Goal: Task Accomplishment & Management: Manage account settings

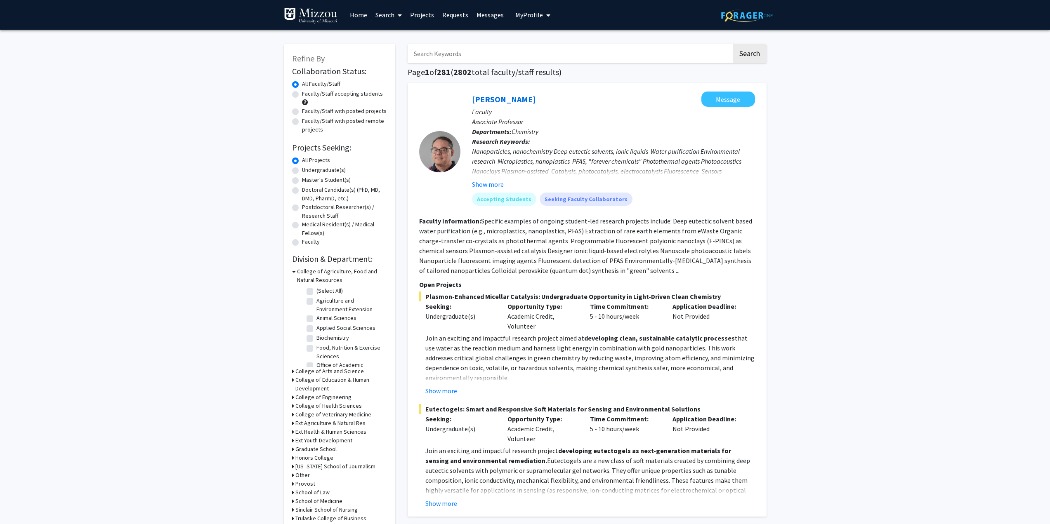
click at [417, 14] on link "Projects" at bounding box center [422, 14] width 32 height 29
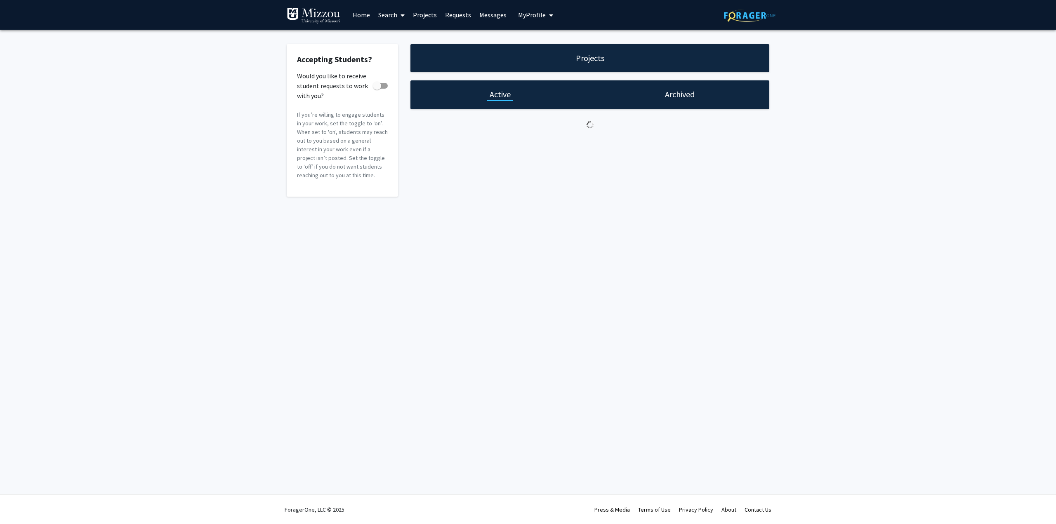
checkbox input "true"
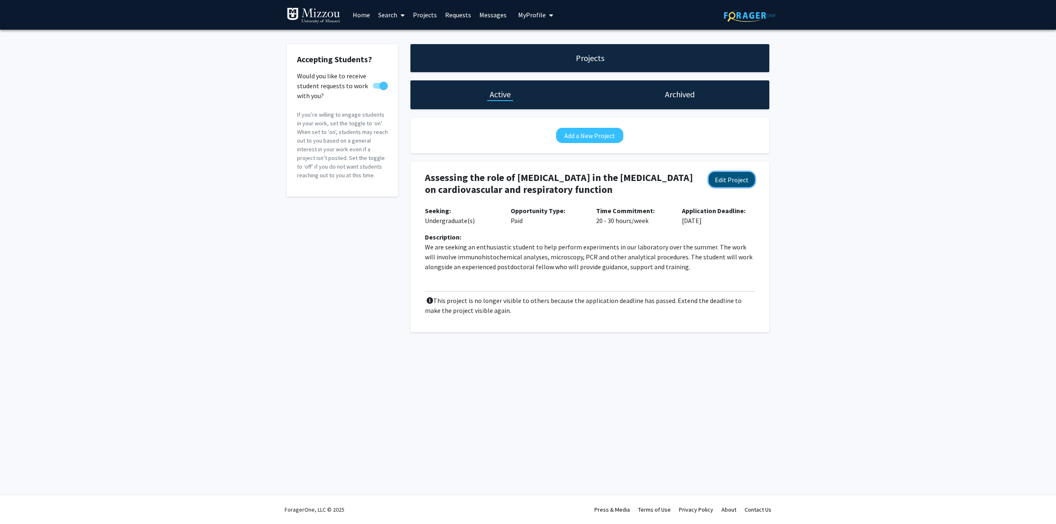
click at [741, 180] on button "Edit Project" at bounding box center [732, 179] width 46 height 15
select select "20 - 30"
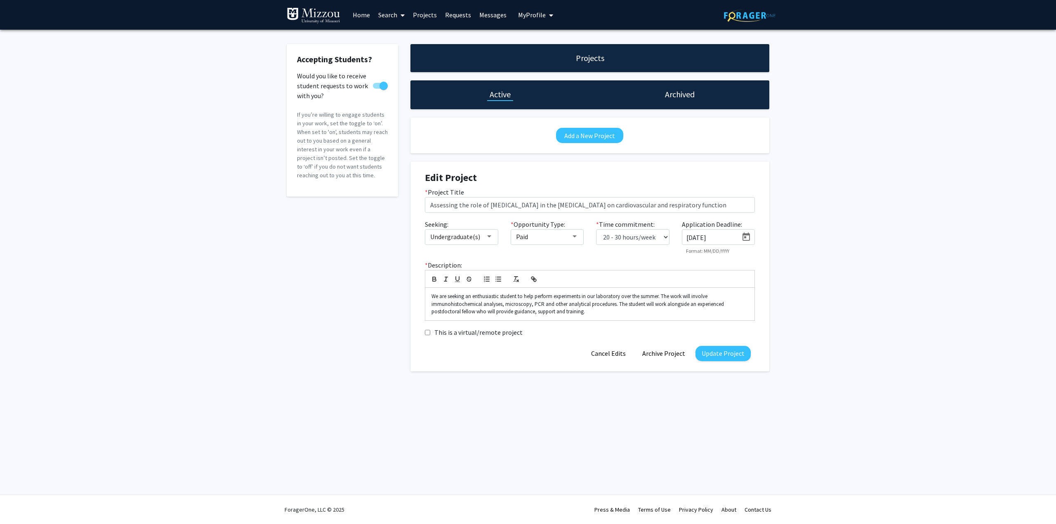
click at [725, 238] on input "[DATE]" at bounding box center [713, 237] width 52 height 7
drag, startPoint x: 725, startPoint y: 239, endPoint x: 678, endPoint y: 240, distance: 47.9
click at [678, 240] on div "Application Deadline: [DATE] Format: MM/DD/YYYY" at bounding box center [719, 237] width 86 height 35
type input "[DATE]"
click at [725, 350] on button "Update Project" at bounding box center [723, 353] width 55 height 15
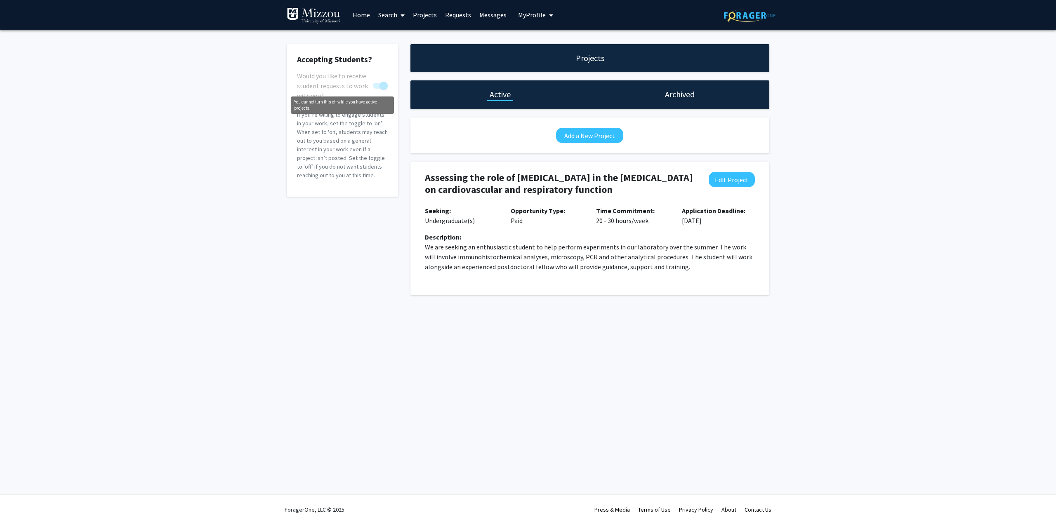
click at [376, 102] on div "You cannot turn this off while you have active projects." at bounding box center [342, 105] width 103 height 17
click at [356, 57] on h2 "Accepting Students?" at bounding box center [342, 59] width 91 height 10
click at [750, 178] on button "Edit Project" at bounding box center [732, 179] width 46 height 15
select select "20 - 30"
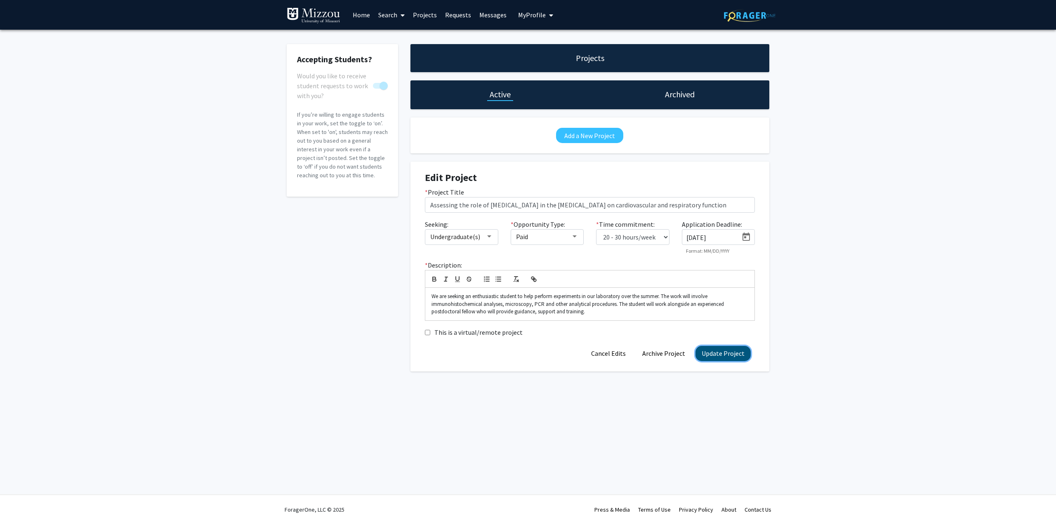
click at [735, 355] on button "Update Project" at bounding box center [723, 353] width 55 height 15
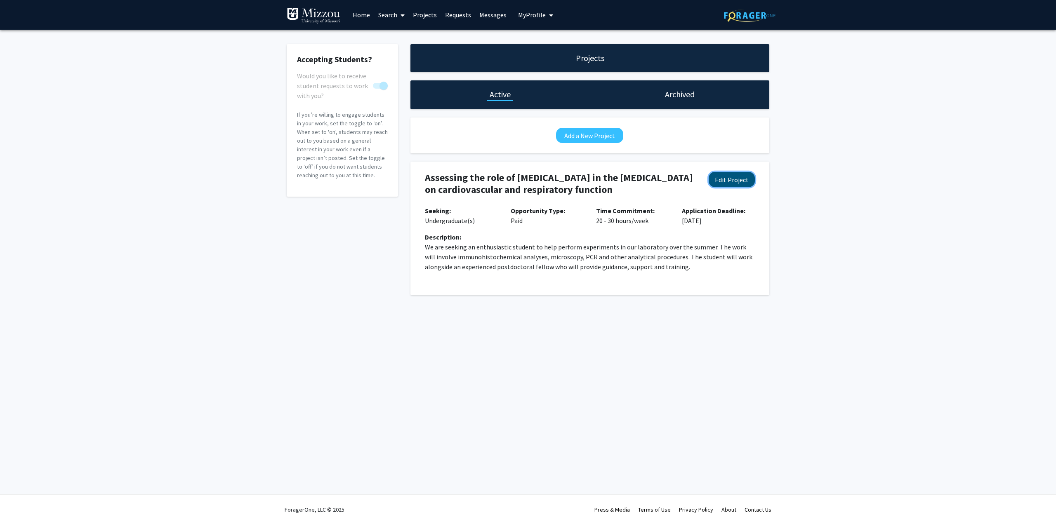
click at [730, 180] on button "Edit Project" at bounding box center [732, 179] width 46 height 15
select select "20 - 30"
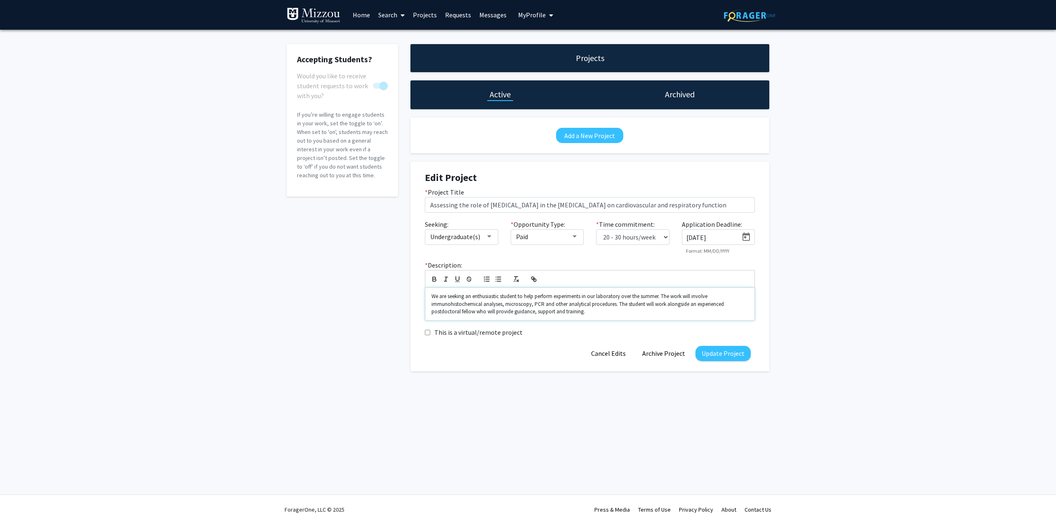
click at [670, 296] on p "We are seeking an enthusiastic student to help perform experiments in our labor…" at bounding box center [590, 304] width 317 height 23
drag, startPoint x: 661, startPoint y: 297, endPoint x: 623, endPoint y: 291, distance: 39.3
click at [623, 291] on div "We are seeking an enthusiastic student to help perform experiments in our labor…" at bounding box center [589, 304] width 329 height 33
drag, startPoint x: 475, startPoint y: 310, endPoint x: 425, endPoint y: 309, distance: 49.5
click at [425, 309] on div "We are seeking an enthusiastic student to help perform experiments in our labor…" at bounding box center [590, 304] width 330 height 33
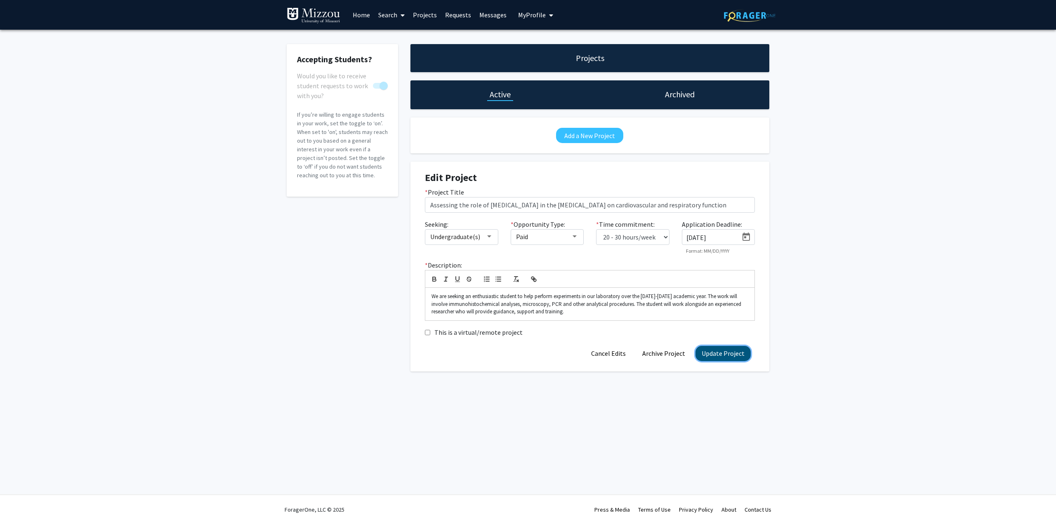
click at [718, 353] on button "Update Project" at bounding box center [723, 353] width 55 height 15
